Goal: Task Accomplishment & Management: Complete application form

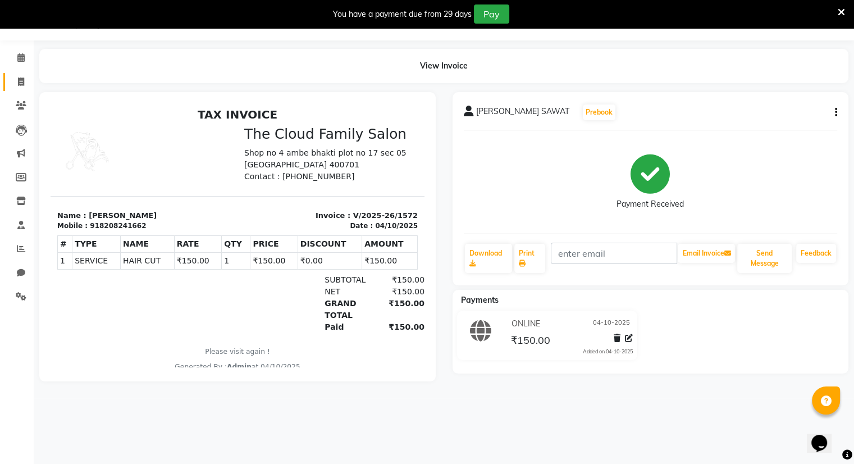
scroll to position [28, 0]
select select "8444"
select select "service"
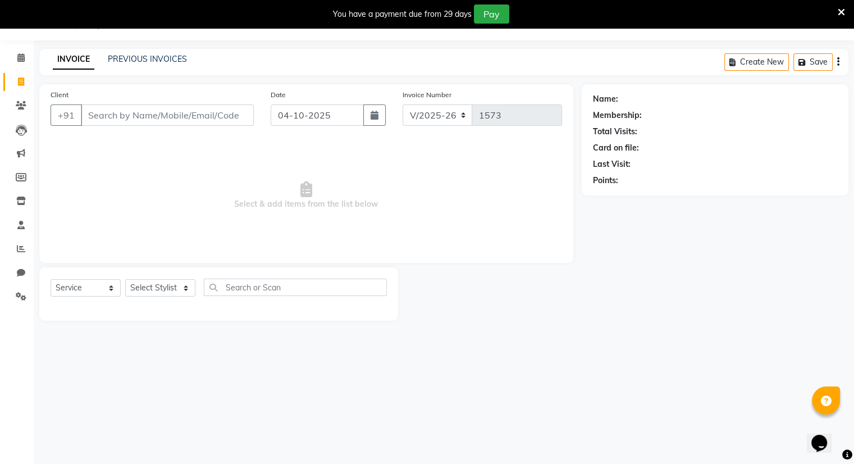
click at [130, 115] on input "Client" at bounding box center [167, 114] width 173 height 21
type input "7977420600"
click at [217, 113] on span "Add Client" at bounding box center [225, 115] width 44 height 11
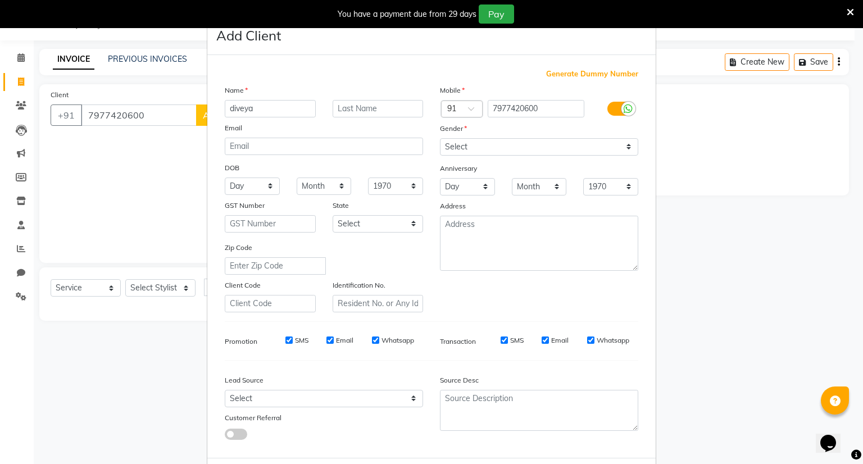
type input "diveya"
click at [354, 112] on input "text" at bounding box center [378, 108] width 91 height 17
type input "[PERSON_NAME]"
click at [454, 147] on select "Select [DEMOGRAPHIC_DATA] [DEMOGRAPHIC_DATA] Other Prefer Not To Say" at bounding box center [539, 146] width 198 height 17
select select "[DEMOGRAPHIC_DATA]"
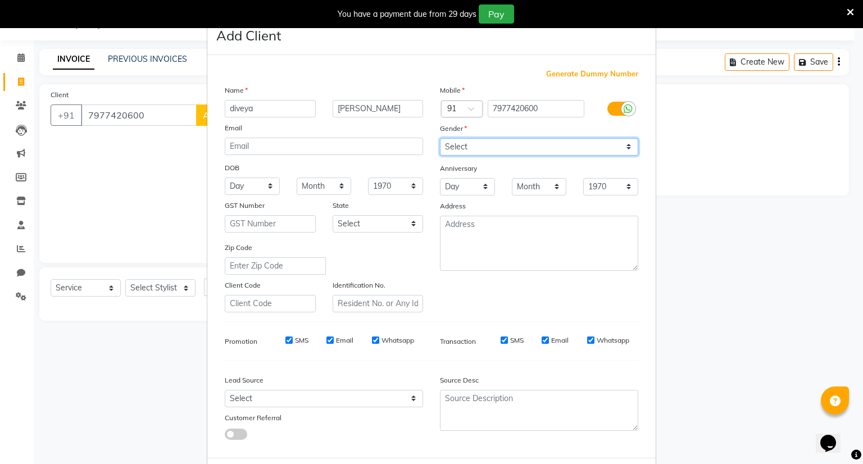
click at [440, 139] on select "Select [DEMOGRAPHIC_DATA] [DEMOGRAPHIC_DATA] Other Prefer Not To Say" at bounding box center [539, 146] width 198 height 17
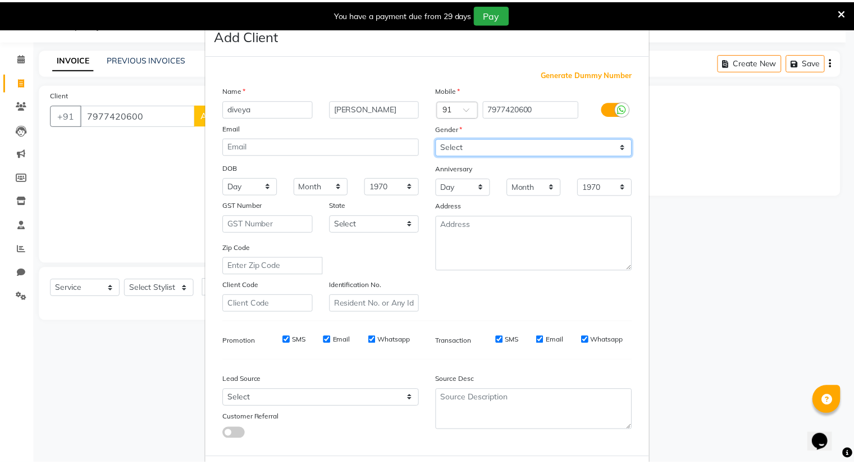
scroll to position [60, 0]
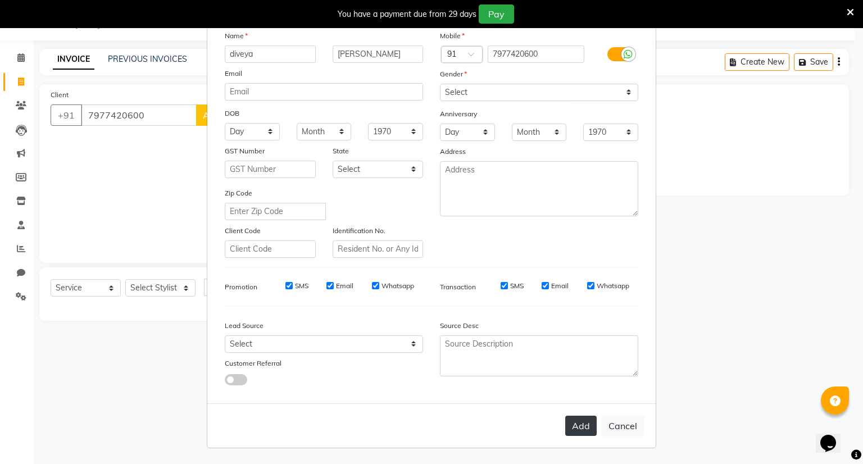
click at [576, 425] on button "Add" at bounding box center [580, 426] width 31 height 20
select select
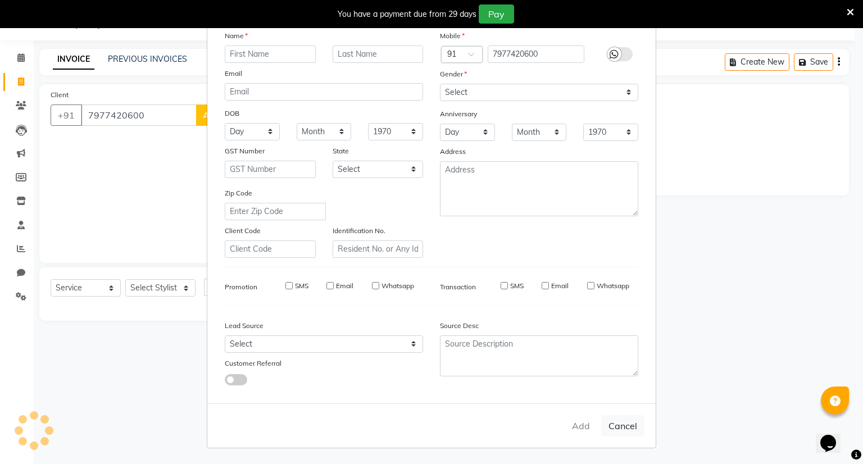
select select
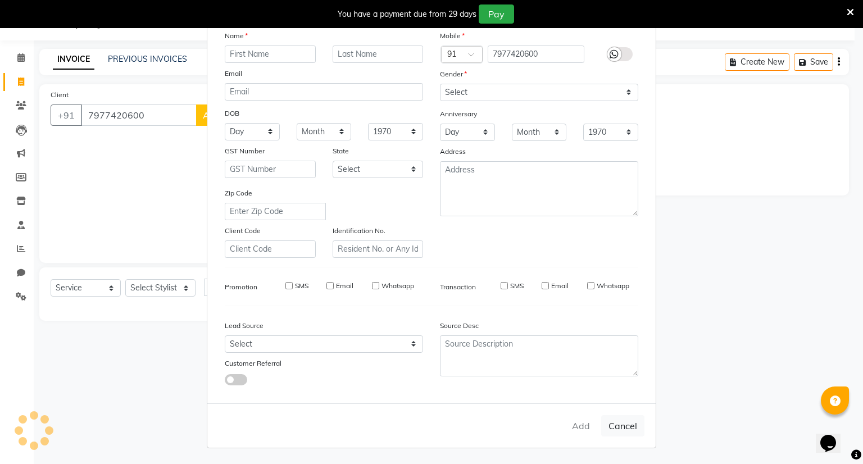
select select
checkbox input "false"
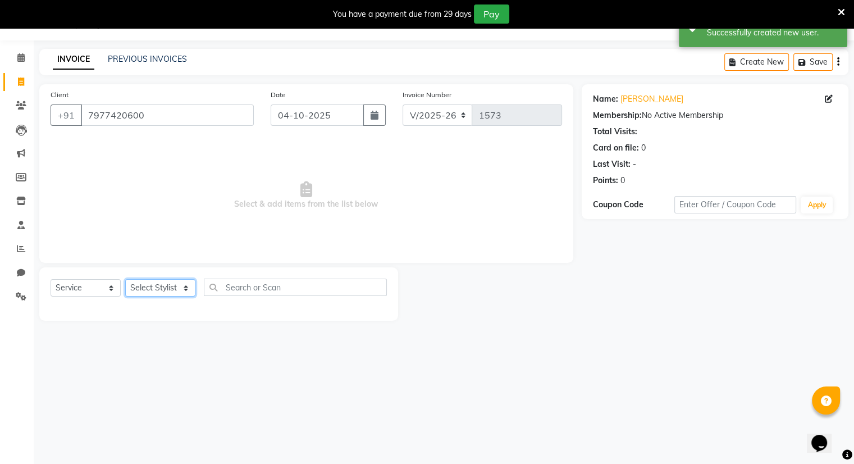
click at [154, 289] on select "Select Stylist Amrapali Bhumi OM [PERSON_NAME] [PERSON_NAME] [PERSON_NAME]" at bounding box center [160, 287] width 70 height 17
select select "83284"
click at [125, 280] on select "Select Stylist Amrapali Bhumi OM [PERSON_NAME] [PERSON_NAME] [PERSON_NAME]" at bounding box center [160, 287] width 70 height 17
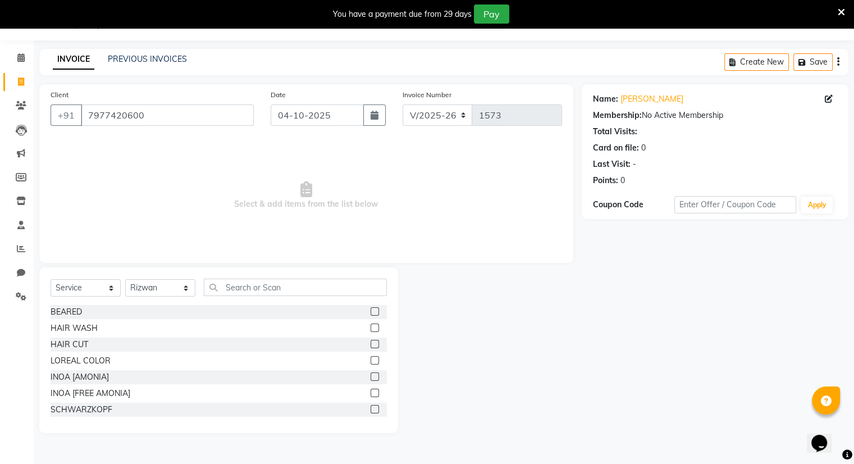
click at [371, 344] on label at bounding box center [375, 344] width 8 height 8
click at [371, 344] on input "checkbox" at bounding box center [374, 344] width 7 height 7
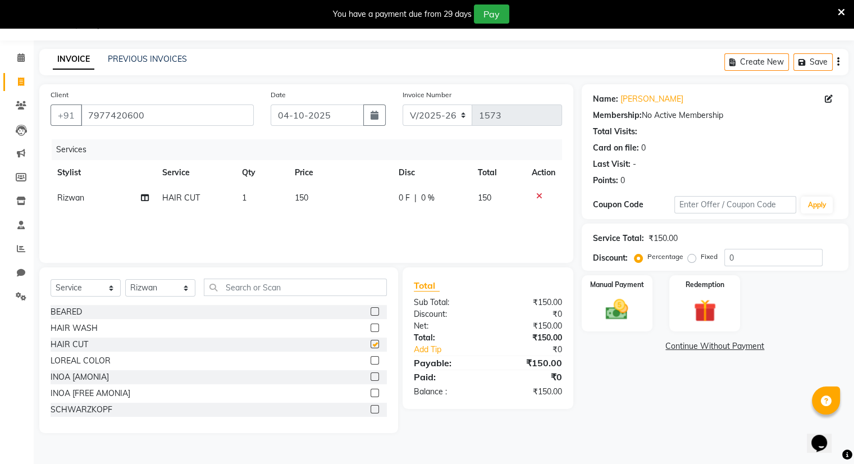
checkbox input "false"
click at [623, 297] on img at bounding box center [617, 310] width 38 height 27
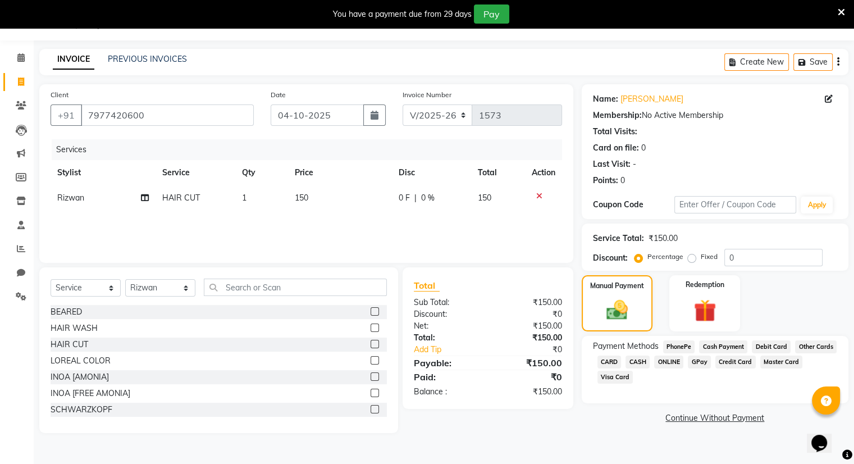
click at [663, 359] on span "ONLINE" at bounding box center [668, 362] width 29 height 13
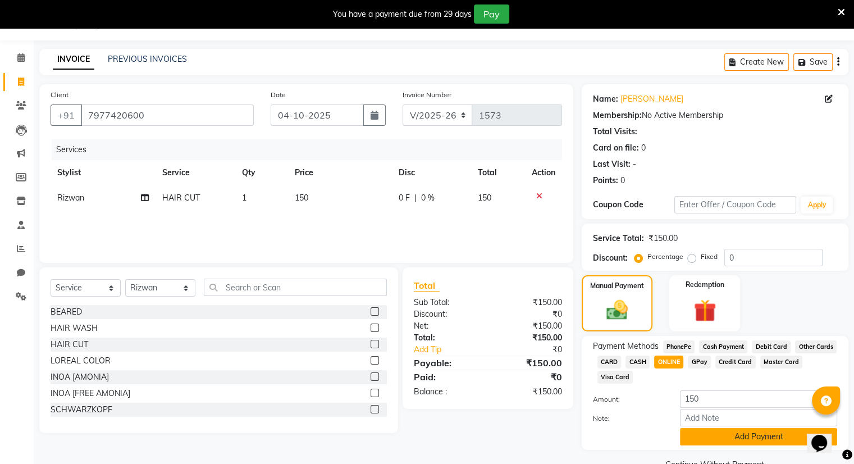
click at [710, 436] on button "Add Payment" at bounding box center [758, 436] width 157 height 17
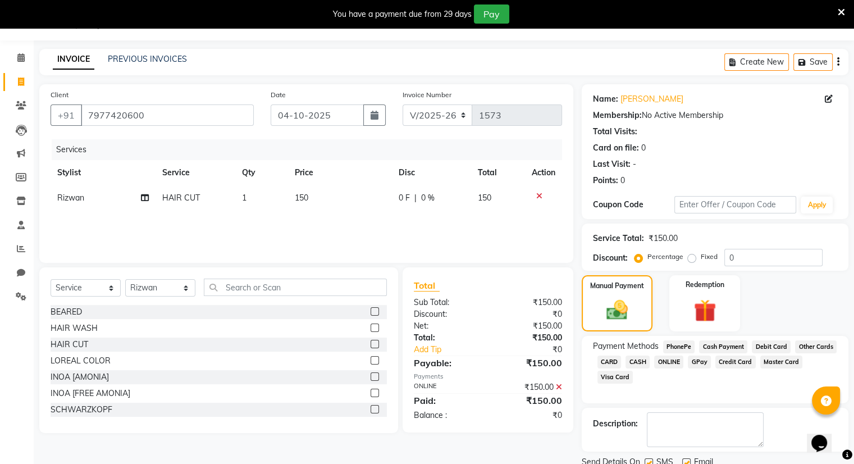
scroll to position [70, 0]
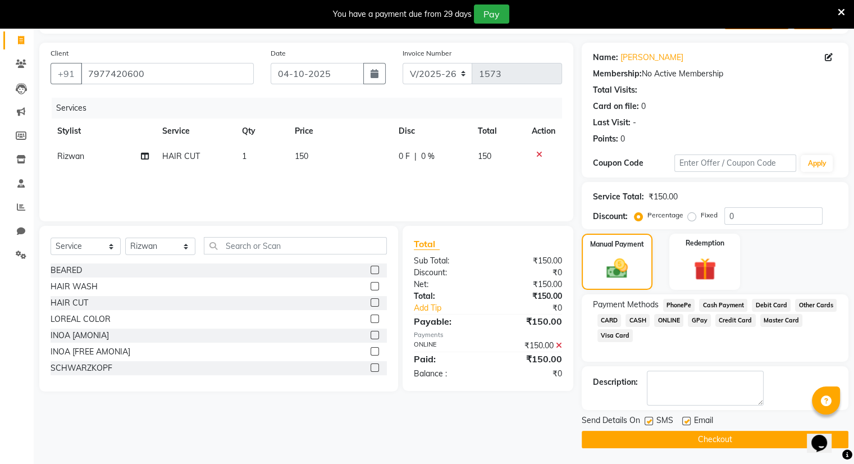
click at [706, 437] on button "Checkout" at bounding box center [715, 439] width 267 height 17
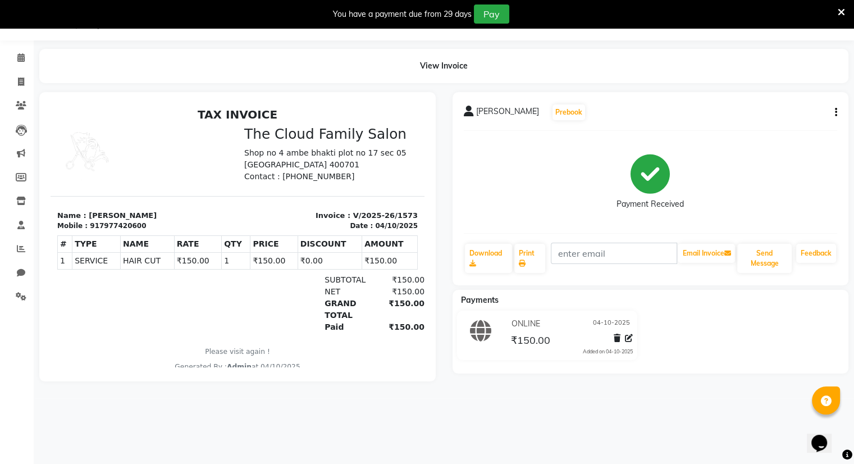
select select "service"
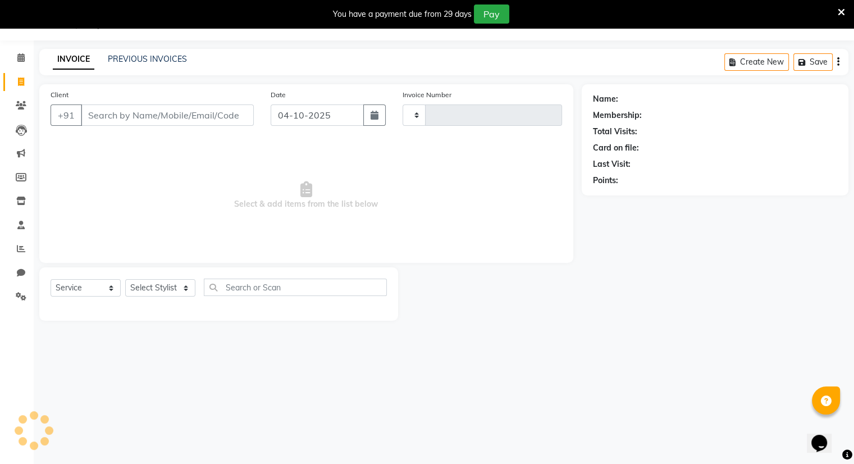
type input "1574"
select select "8444"
click at [123, 117] on input "Client" at bounding box center [167, 114] width 173 height 21
click at [106, 107] on input "Client" at bounding box center [167, 114] width 173 height 21
click at [151, 59] on link "PREVIOUS INVOICES" at bounding box center [147, 59] width 79 height 10
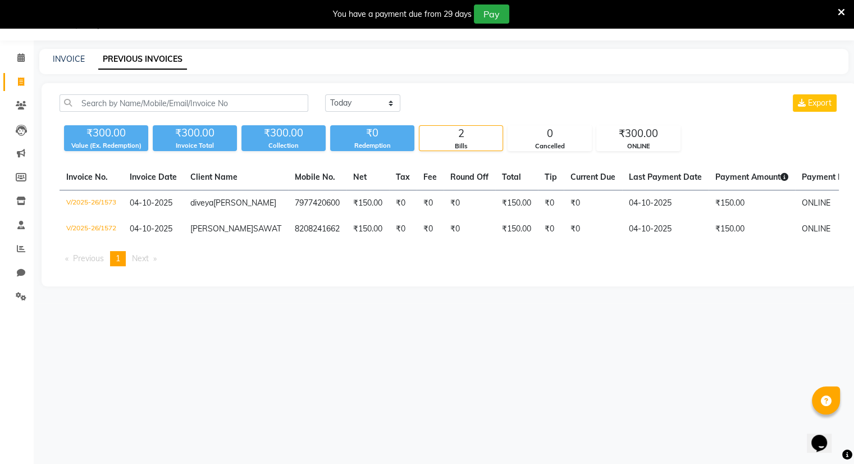
click at [56, 51] on div "INVOICE PREVIOUS INVOICES" at bounding box center [444, 61] width 810 height 25
click at [60, 57] on link "INVOICE" at bounding box center [69, 59] width 32 height 10
select select "8444"
select select "service"
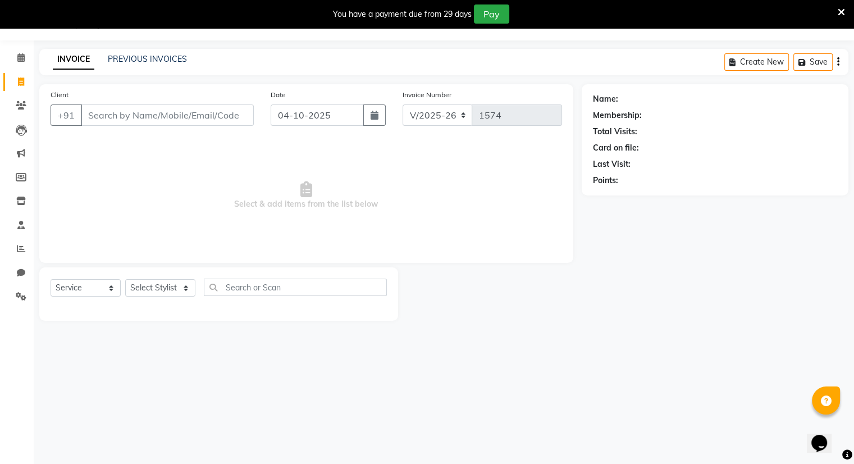
click at [107, 121] on input "Client" at bounding box center [167, 114] width 173 height 21
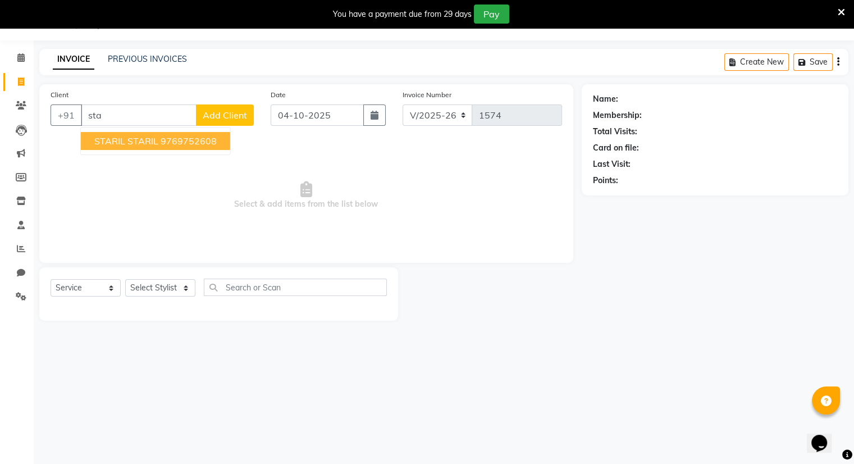
click at [132, 138] on span "STARIL STARIL" at bounding box center [126, 140] width 64 height 11
type input "9769752608"
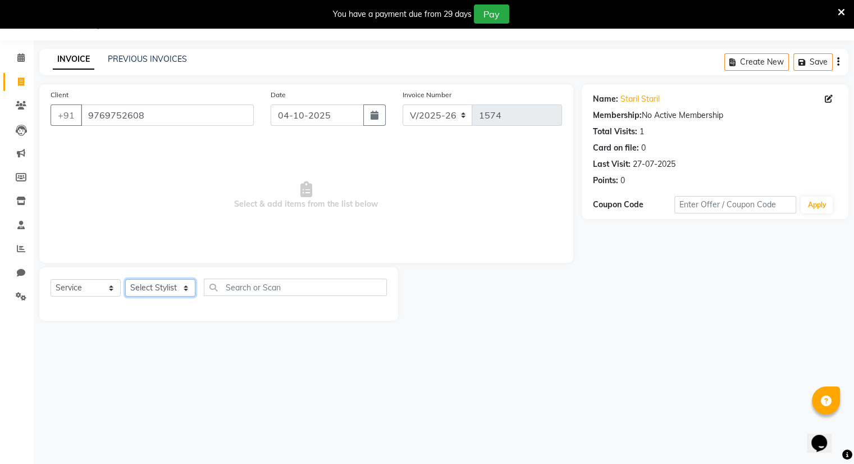
click at [157, 292] on select "Select Stylist Amrapali Bhumi OM [PERSON_NAME] [PERSON_NAME] [PERSON_NAME]" at bounding box center [160, 287] width 70 height 17
select select "83284"
click at [125, 280] on select "Select Stylist Amrapali Bhumi OM [PERSON_NAME] [PERSON_NAME] [PERSON_NAME]" at bounding box center [160, 287] width 70 height 17
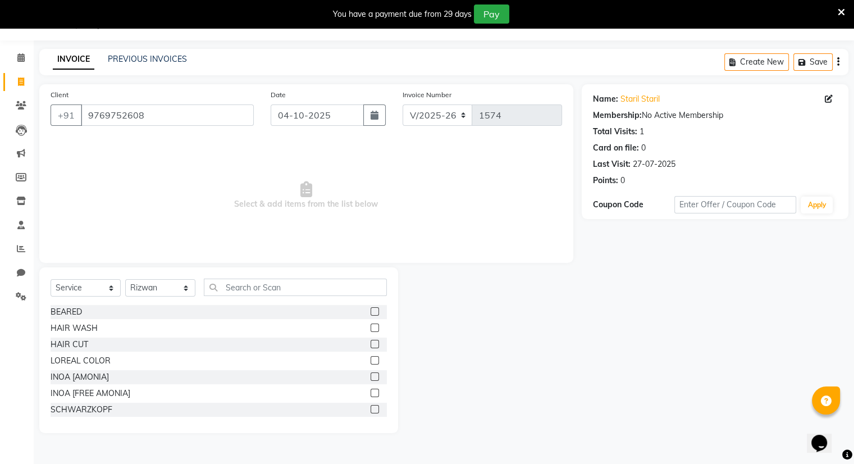
click at [371, 345] on label at bounding box center [375, 344] width 8 height 8
click at [371, 345] on input "checkbox" at bounding box center [374, 344] width 7 height 7
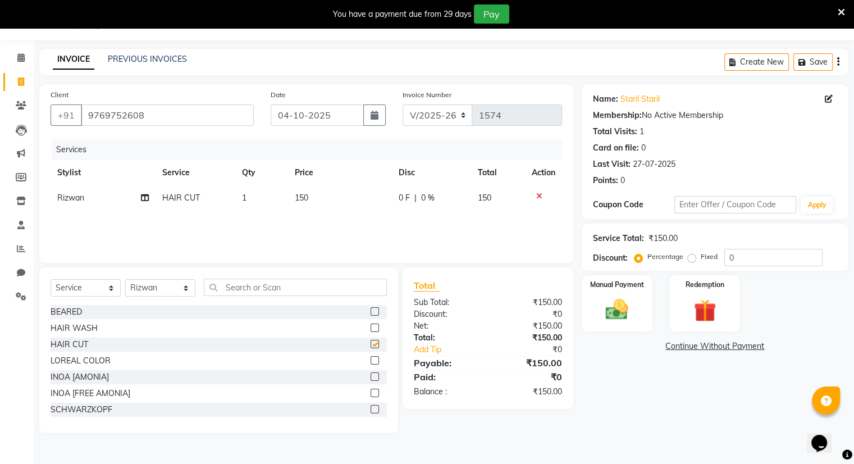
checkbox input "false"
click at [371, 311] on label at bounding box center [375, 311] width 8 height 8
click at [371, 311] on input "checkbox" at bounding box center [374, 311] width 7 height 7
checkbox input "false"
click at [301, 194] on span "150" at bounding box center [301, 198] width 13 height 10
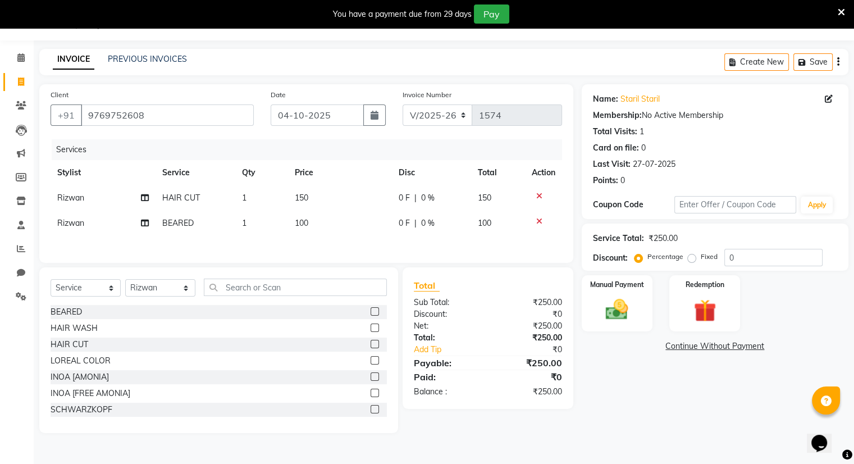
select select "83284"
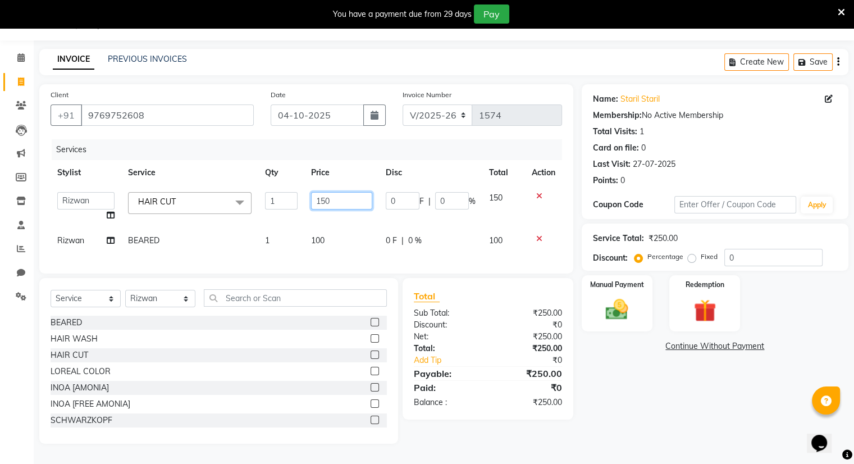
click at [333, 201] on input "150" at bounding box center [341, 200] width 61 height 17
type input "1"
type input "200"
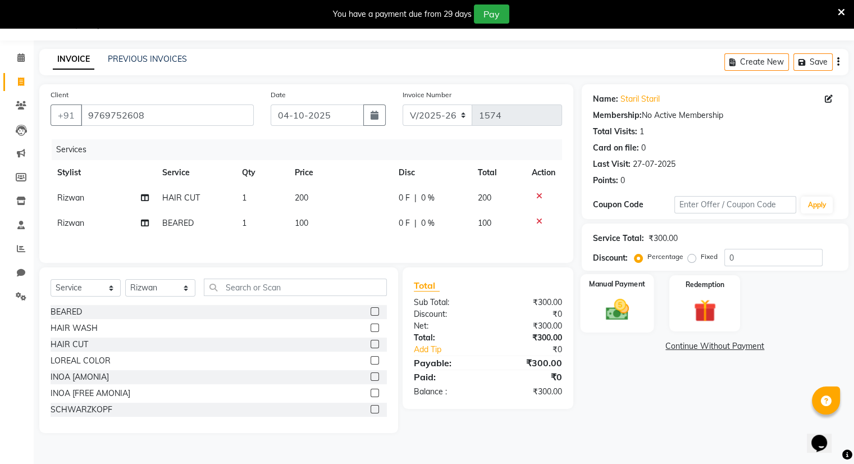
click at [604, 295] on div "Manual Payment" at bounding box center [617, 303] width 74 height 58
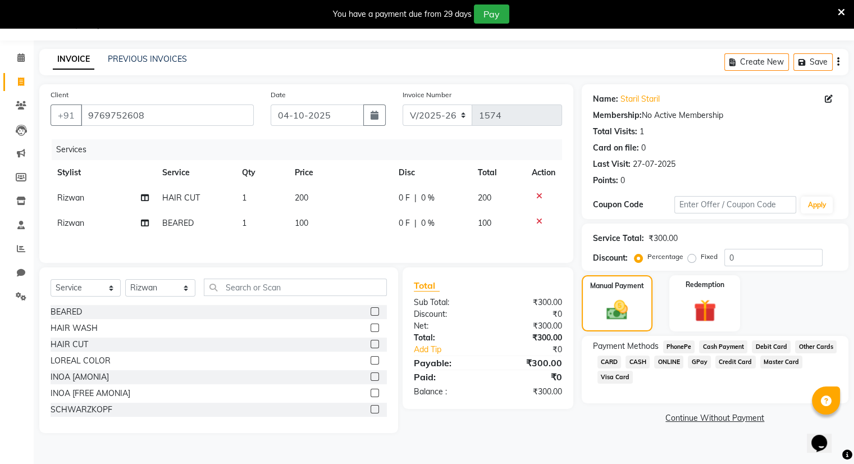
click at [672, 362] on span "ONLINE" at bounding box center [668, 362] width 29 height 13
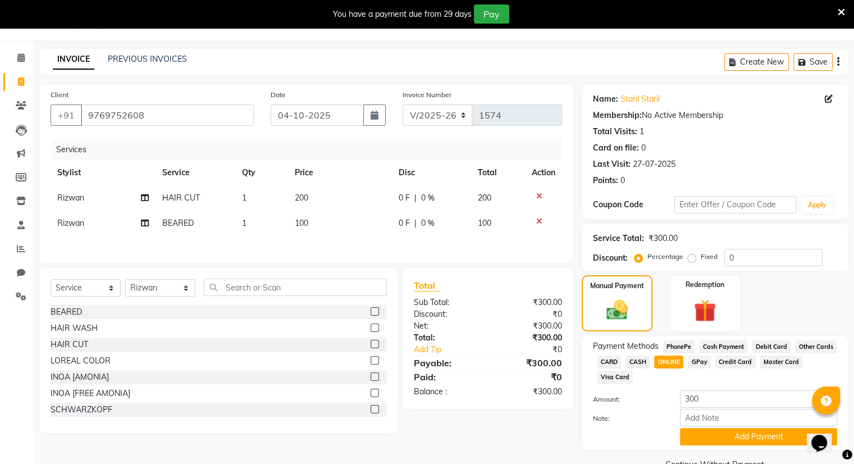
scroll to position [56, 0]
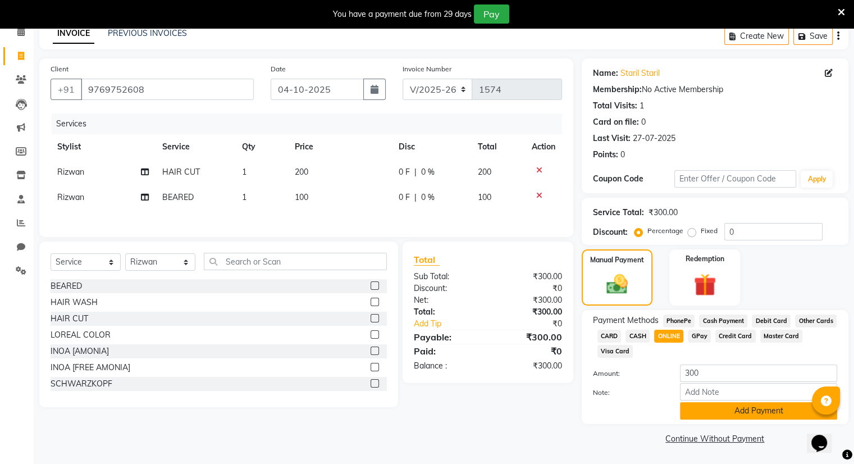
click at [698, 416] on button "Add Payment" at bounding box center [758, 410] width 157 height 17
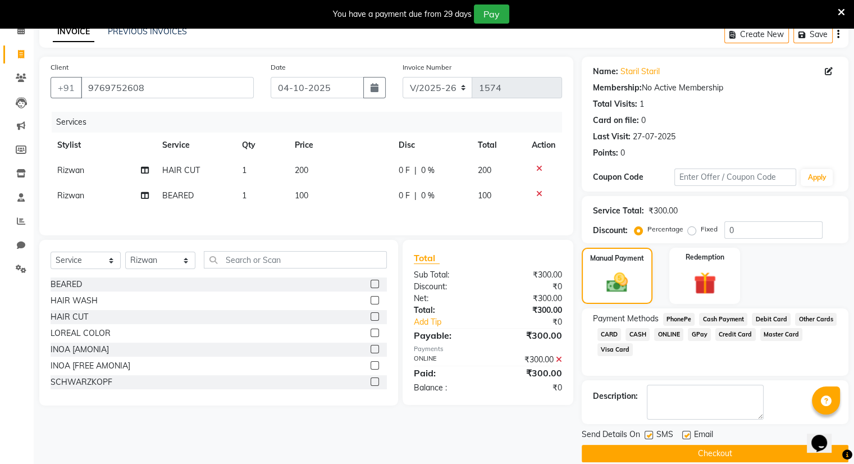
click at [676, 457] on button "Checkout" at bounding box center [715, 453] width 267 height 17
